Goal: Find specific fact: Find specific fact

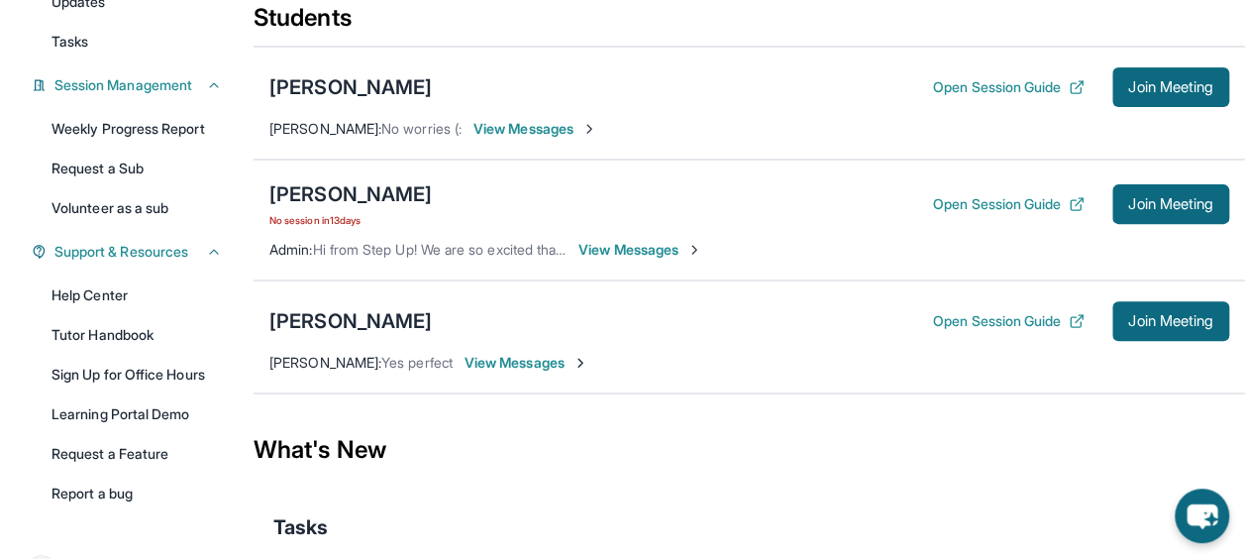
scroll to position [279, 0]
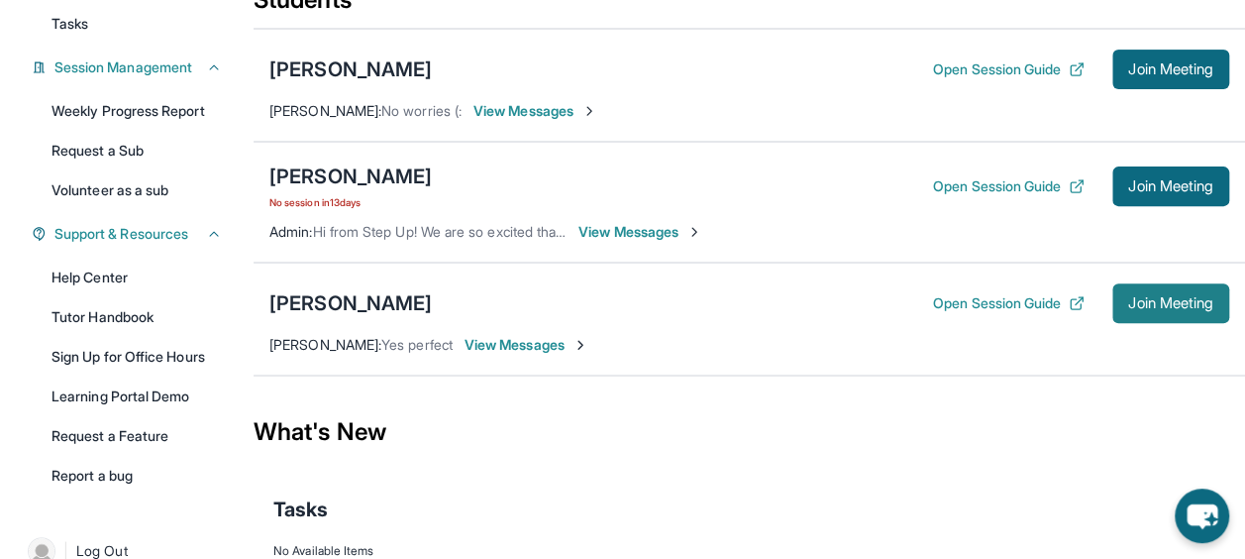
click at [1119, 308] on button "Join Meeting" at bounding box center [1170, 303] width 117 height 40
click at [1171, 302] on span "Join Meeting" at bounding box center [1170, 303] width 85 height 12
click at [1190, 297] on span "Join Meeting" at bounding box center [1170, 303] width 85 height 12
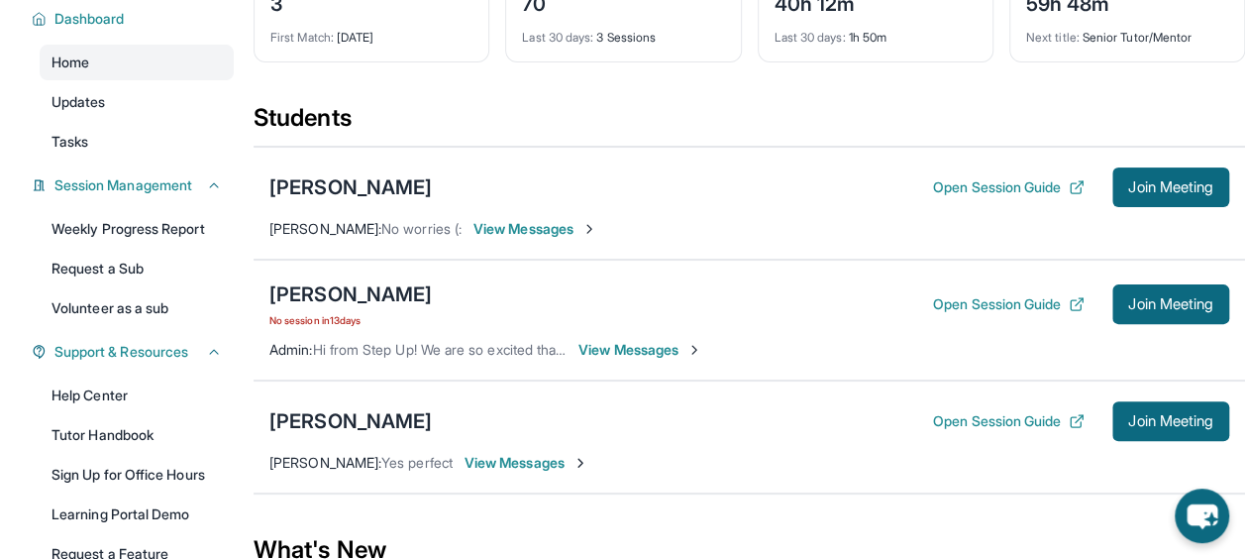
scroll to position [162, 0]
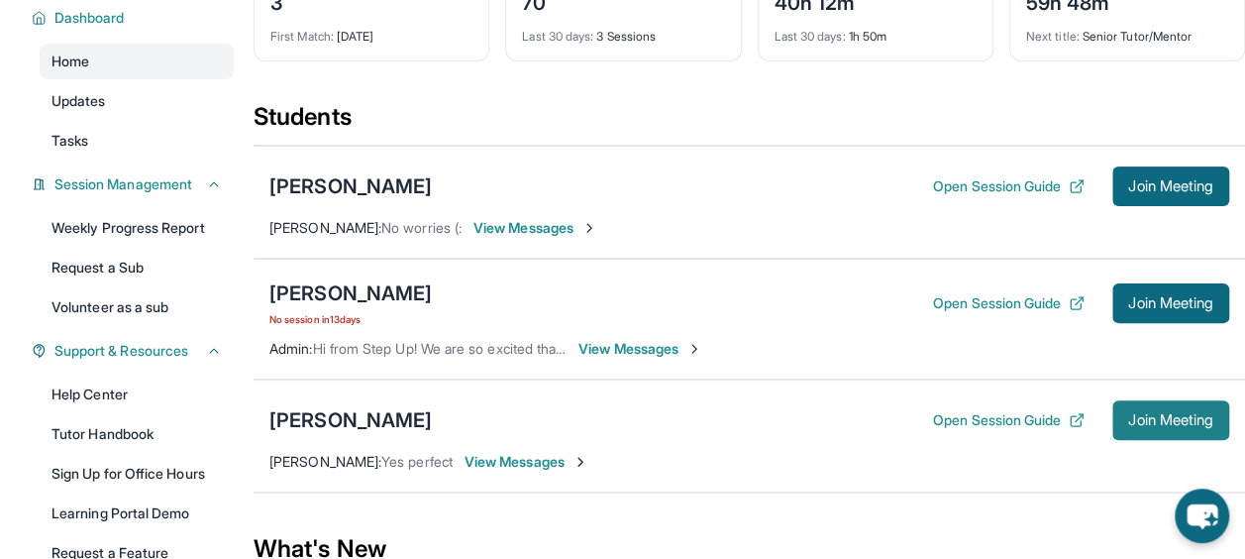
click at [1183, 423] on span "Join Meeting" at bounding box center [1170, 420] width 85 height 12
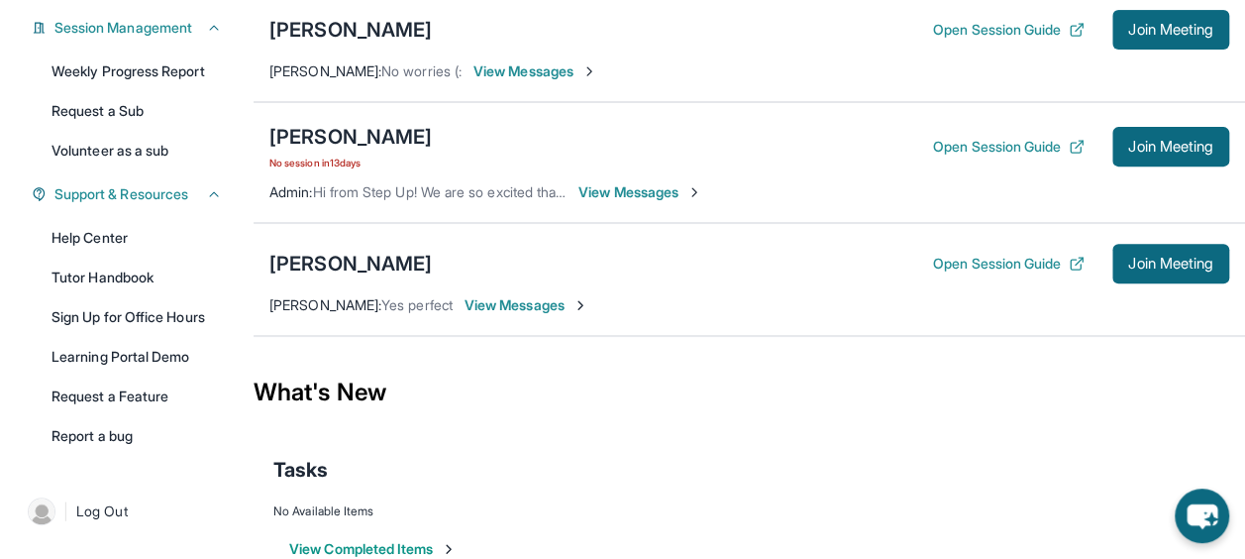
scroll to position [353, 0]
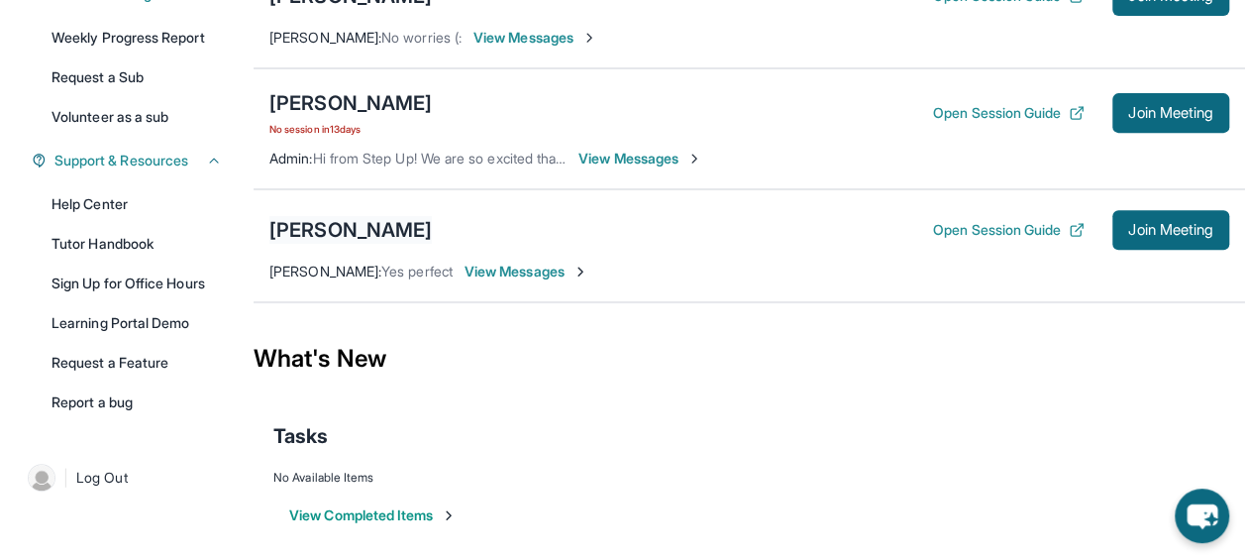
click at [363, 220] on div "[PERSON_NAME]" at bounding box center [350, 230] width 162 height 28
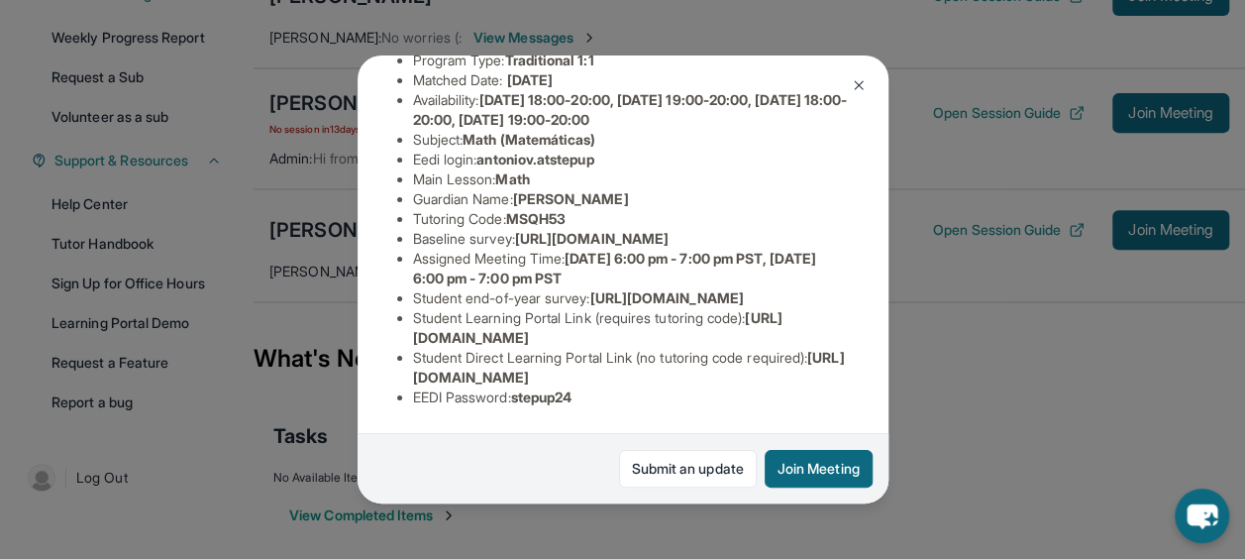
scroll to position [416, 0]
click at [848, 88] on button at bounding box center [859, 85] width 40 height 40
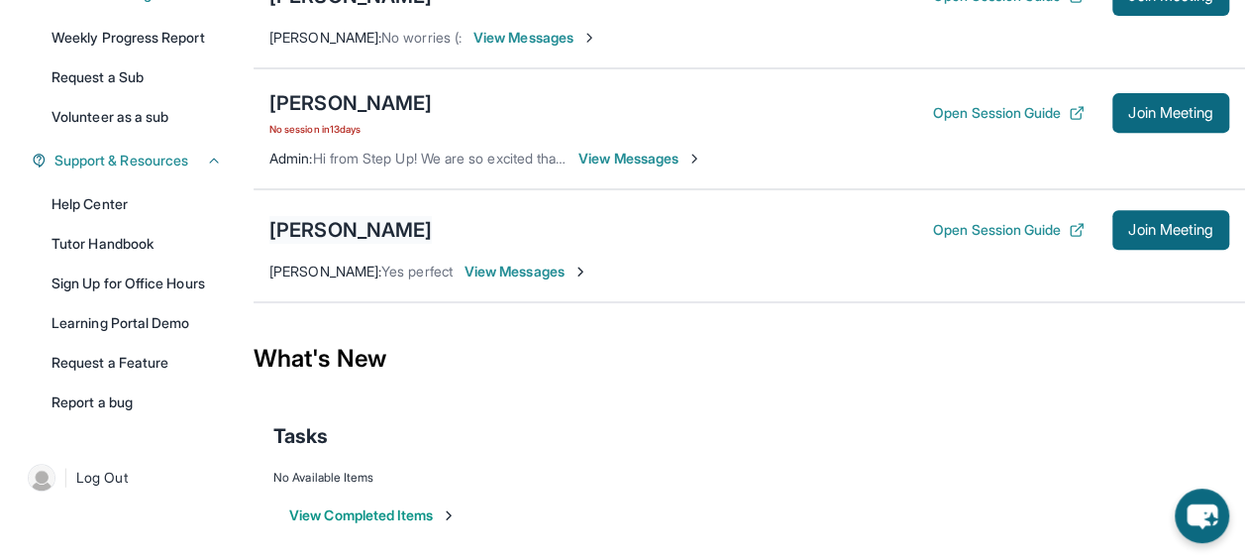
click at [331, 232] on div "[PERSON_NAME]" at bounding box center [350, 230] width 162 height 28
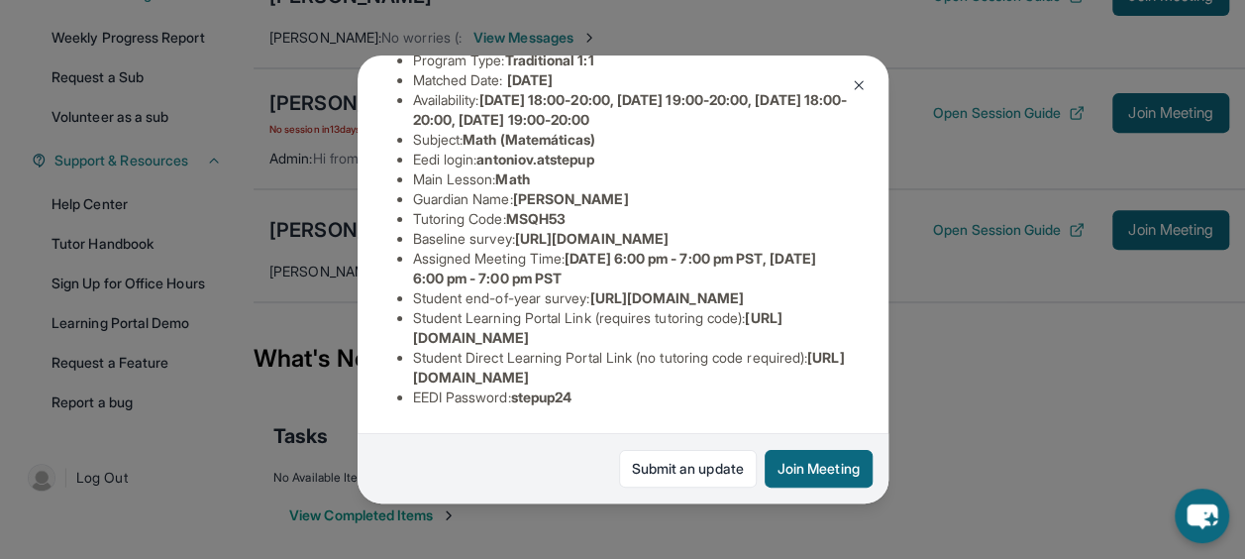
scroll to position [310, 0]
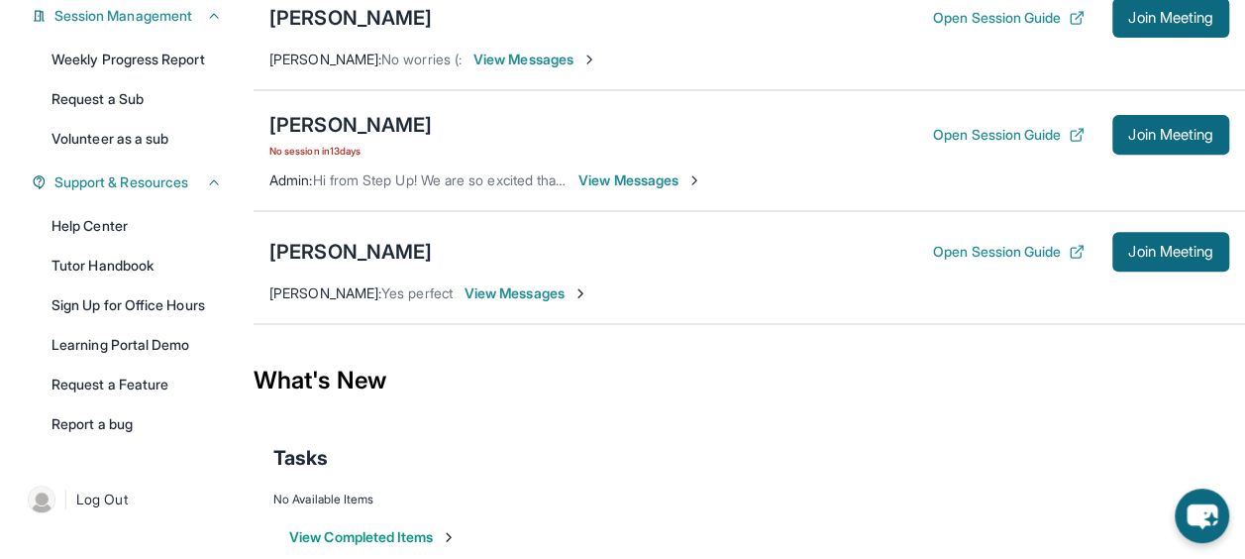
scroll to position [363, 0]
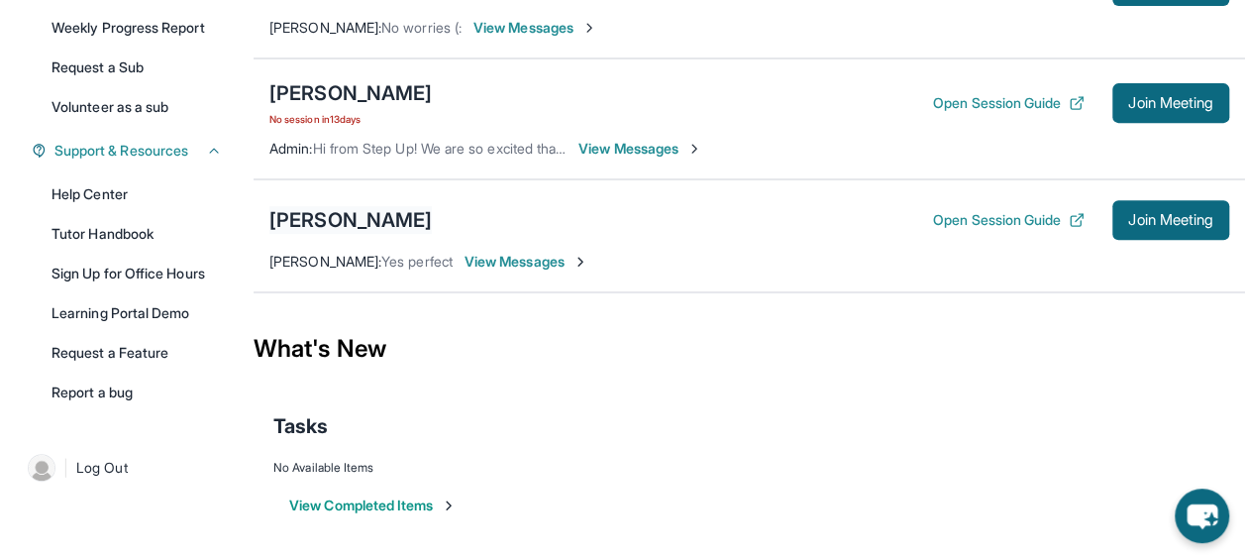
click at [334, 215] on div "[PERSON_NAME]" at bounding box center [350, 220] width 162 height 28
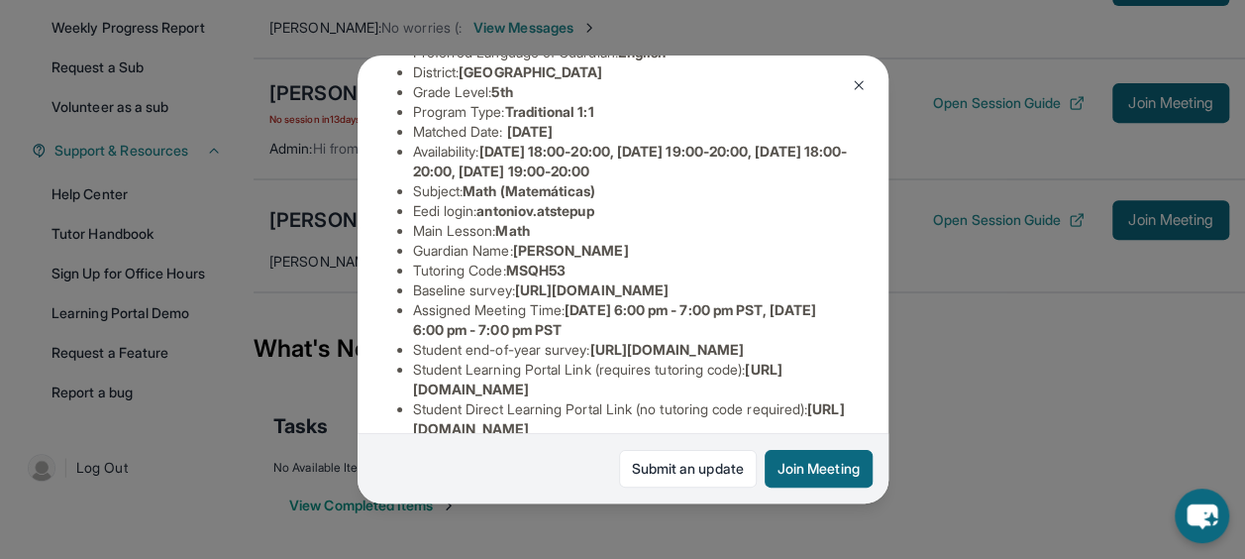
scroll to position [197, 0]
click at [533, 218] on span "antoniov.atstepup" at bounding box center [534, 209] width 117 height 17
click at [508, 218] on span "antoniov.atstepup" at bounding box center [534, 209] width 117 height 17
drag, startPoint x: 480, startPoint y: 226, endPoint x: 615, endPoint y: 226, distance: 134.7
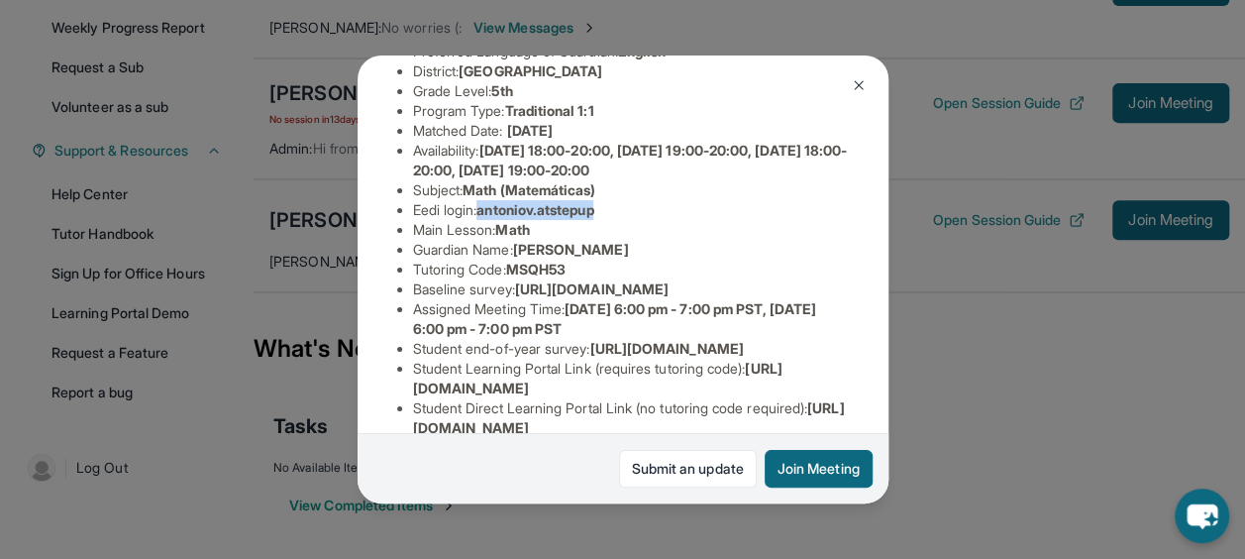
click at [615, 220] on li "Eedi login : antoniov.atstepup" at bounding box center [631, 210] width 436 height 20
copy li "antoniov.atstepup"
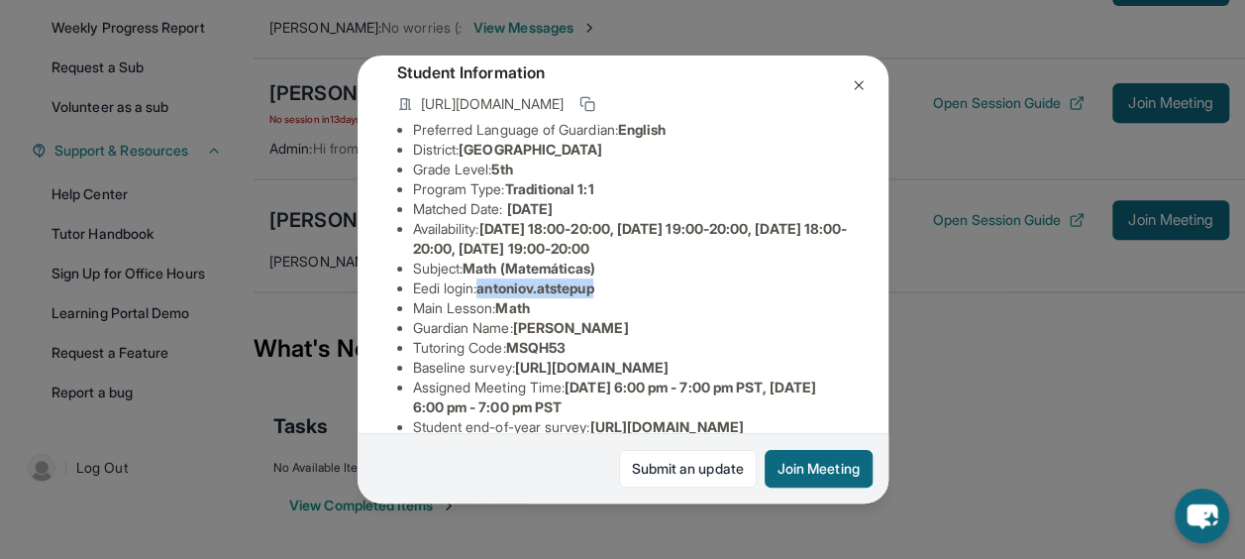
scroll to position [416, 0]
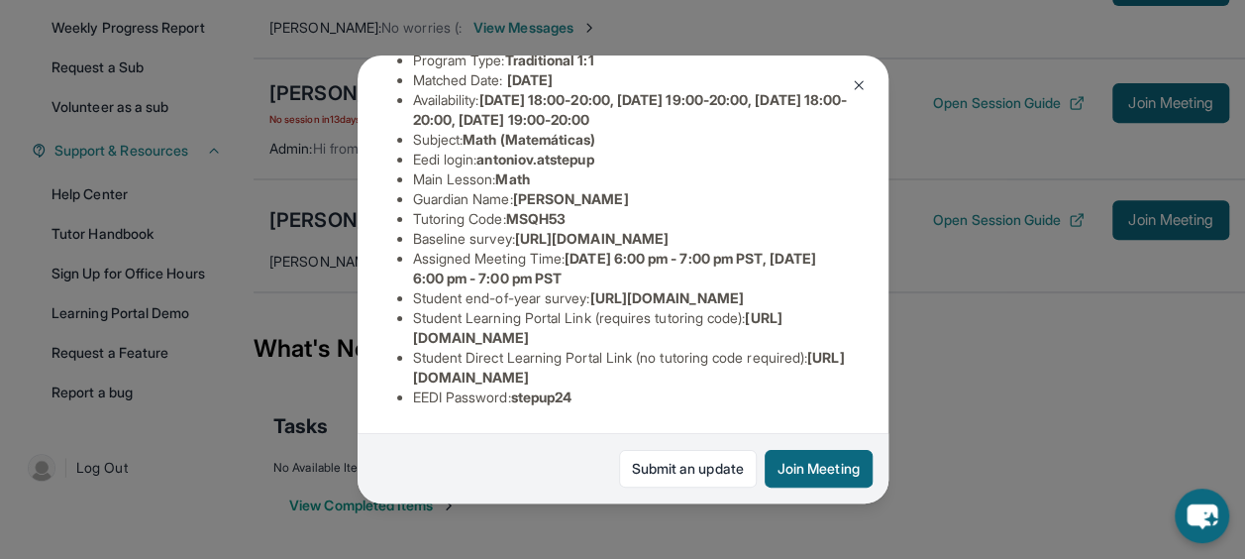
click at [547, 388] on span "stepup24" at bounding box center [541, 396] width 61 height 17
copy span "stepup24"
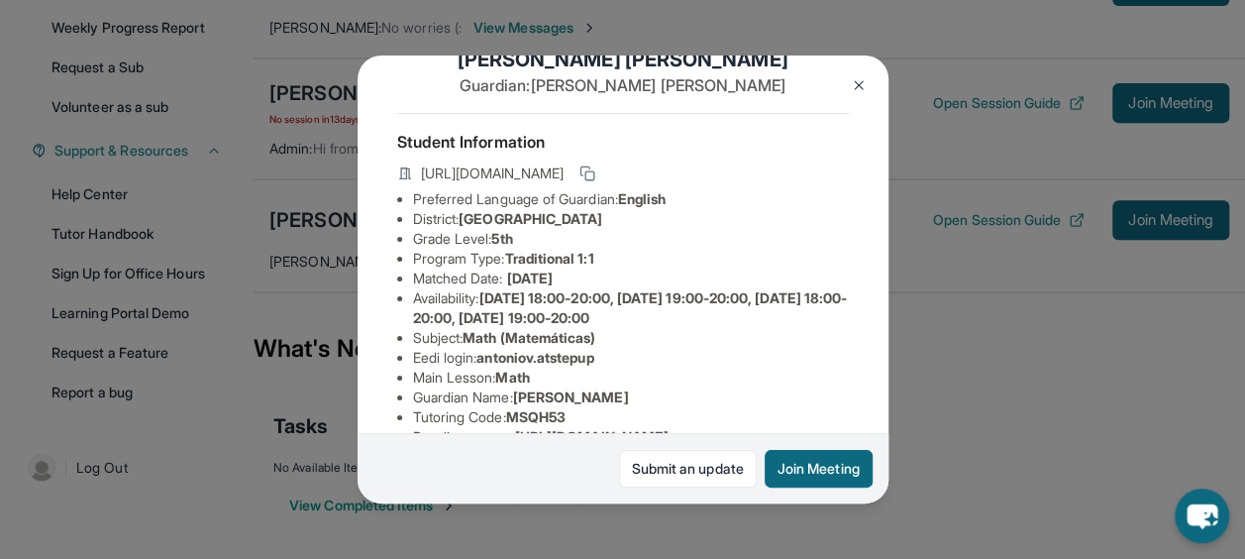
scroll to position [46, 0]
